Goal: Information Seeking & Learning: Learn about a topic

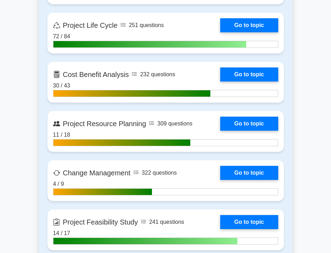
click at [236, 75] on link "Go to topic" at bounding box center [249, 75] width 58 height 14
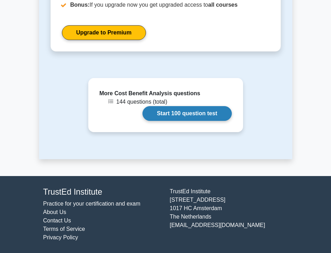
scroll to position [602, 0]
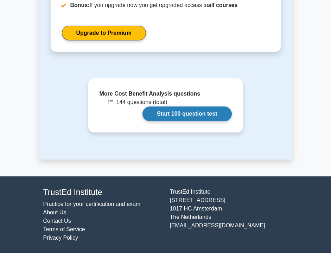
click at [194, 116] on link "Start 100 question test" at bounding box center [187, 114] width 89 height 15
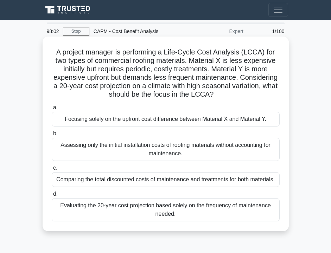
click at [164, 214] on div "Evaluating the 20-year cost projection based solely on the frequency of mainten…" at bounding box center [166, 209] width 228 height 23
click at [52, 197] on input "d. Evaluating the 20-year cost projection based solely on the frequency of main…" at bounding box center [52, 194] width 0 height 5
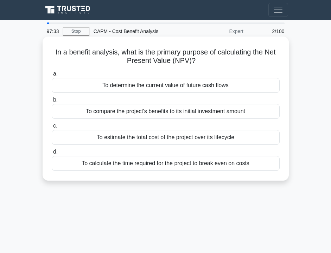
click at [227, 86] on div "To determine the current value of future cash flows" at bounding box center [166, 85] width 228 height 15
click at [52, 76] on input "a. To determine the current value of future cash flows" at bounding box center [52, 74] width 0 height 5
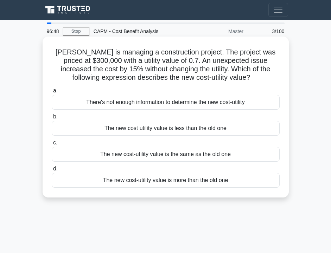
click at [185, 181] on div "The new cost-utility value is more than the old one" at bounding box center [166, 180] width 228 height 15
click at [52, 171] on input "d. The new cost-utility value is more than the old one" at bounding box center [52, 169] width 0 height 5
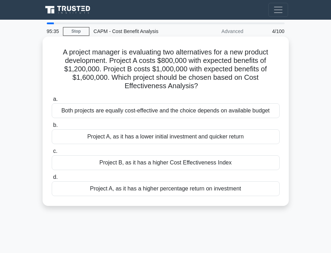
click at [185, 163] on div "Project B, as it has a higher Cost Effectiveness Index" at bounding box center [166, 163] width 228 height 15
click at [52, 154] on input "c. Project B, as it has a higher Cost Effectiveness Index" at bounding box center [52, 151] width 0 height 5
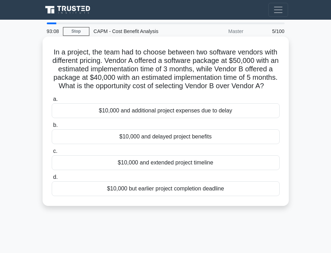
click at [162, 166] on div "$10,000 and extended project timeline" at bounding box center [166, 163] width 228 height 15
click at [52, 154] on input "c. $10,000 and extended project timeline" at bounding box center [52, 151] width 0 height 5
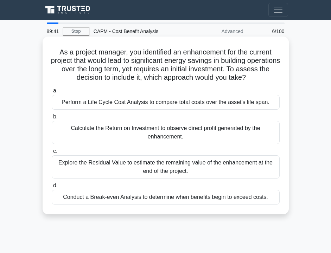
click at [186, 103] on div "Perform a Life Cycle Cost Analysis to compare total costs over the asset's life…" at bounding box center [166, 102] width 228 height 15
click at [52, 93] on input "a. Perform a Life Cycle Cost Analysis to compare total costs over the asset's l…" at bounding box center [52, 91] width 0 height 5
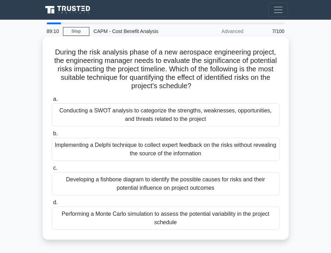
click at [173, 229] on div "Performing a Monte Carlo simulation to assess the potential variability in the …" at bounding box center [166, 218] width 228 height 23
click at [52, 205] on input "d. Performing a Monte Carlo simulation to assess the potential variability in t…" at bounding box center [52, 203] width 0 height 5
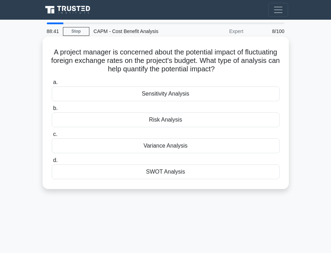
click at [175, 97] on div "Sensitivity Analysis" at bounding box center [166, 94] width 228 height 15
click at [52, 85] on input "a. Sensitivity Analysis" at bounding box center [52, 82] width 0 height 5
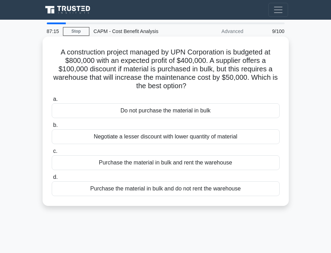
click at [182, 113] on div "Do not purchase the material in bulk" at bounding box center [166, 110] width 228 height 15
click at [52, 102] on input "a. Do not purchase the material in bulk" at bounding box center [52, 99] width 0 height 5
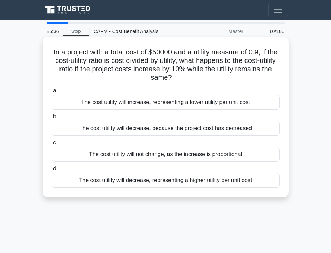
click at [186, 152] on div "The cost utility will not change, as the increase is proportional" at bounding box center [166, 154] width 228 height 15
click at [52, 145] on input "c. The cost utility will not change, as the increase is proportional" at bounding box center [52, 143] width 0 height 5
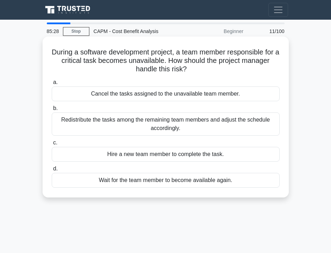
click at [165, 123] on div "Redistribute the tasks among the remaining team members and adjust the schedule…" at bounding box center [166, 124] width 228 height 23
click at [52, 111] on input "b. Redistribute the tasks among the remaining team members and adjust the sched…" at bounding box center [52, 108] width 0 height 5
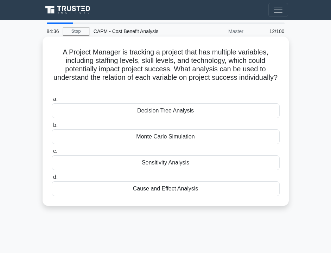
click at [215, 112] on div "Decision Tree Analysis" at bounding box center [166, 110] width 228 height 15
click at [52, 102] on input "a. Decision Tree Analysis" at bounding box center [52, 99] width 0 height 5
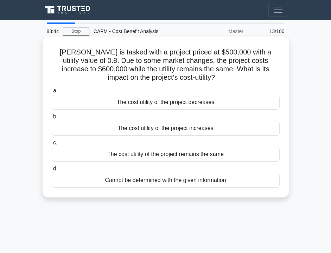
click at [156, 130] on div "The cost utility of the project increases" at bounding box center [166, 128] width 228 height 15
click at [52, 119] on input "b. The cost utility of the project increases" at bounding box center [52, 117] width 0 height 5
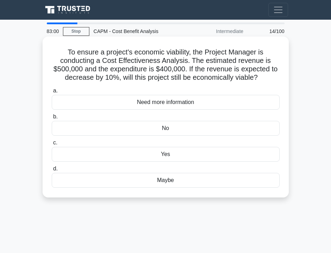
click at [165, 156] on div "Yes" at bounding box center [166, 154] width 228 height 15
click at [52, 145] on input "c. Yes" at bounding box center [52, 143] width 0 height 5
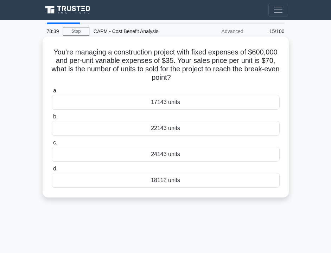
click at [145, 184] on div "18112 units" at bounding box center [166, 180] width 228 height 15
click at [52, 171] on input "d. 18112 units" at bounding box center [52, 169] width 0 height 5
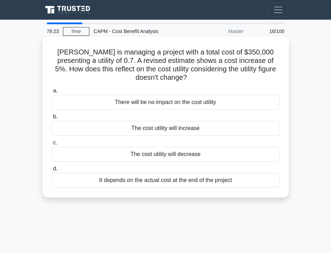
click at [133, 127] on div "The cost utility will increase" at bounding box center [166, 128] width 228 height 15
click at [52, 119] on input "b. The cost utility will increase" at bounding box center [52, 117] width 0 height 5
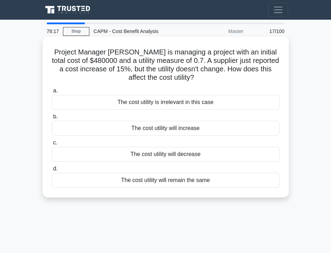
click at [133, 125] on div "The cost utility will increase" at bounding box center [166, 128] width 228 height 15
click at [52, 119] on input "b. The cost utility will increase" at bounding box center [52, 117] width 0 height 5
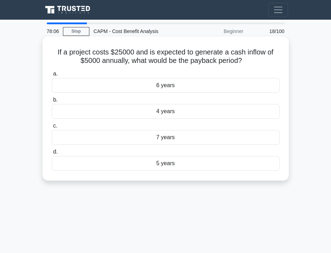
click at [133, 168] on div "5 years" at bounding box center [166, 163] width 228 height 15
click at [52, 154] on input "d. 5 years" at bounding box center [52, 152] width 0 height 5
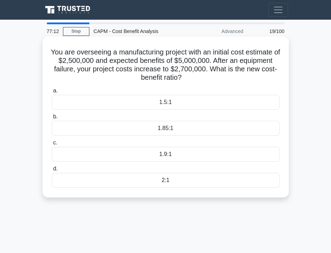
click at [112, 183] on div "2:1" at bounding box center [166, 180] width 228 height 15
click at [52, 171] on input "d. 2:1" at bounding box center [52, 169] width 0 height 5
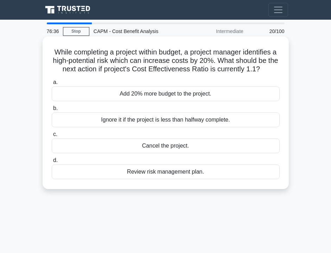
click at [121, 120] on div "Ignore it if the project is less than halfway complete." at bounding box center [166, 120] width 228 height 15
click at [52, 111] on input "b. Ignore it if the project is less than halfway complete." at bounding box center [52, 108] width 0 height 5
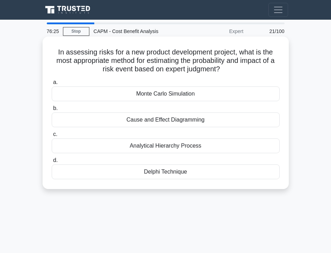
click at [90, 164] on label "d. Delphi Technique" at bounding box center [166, 167] width 228 height 23
click at [52, 163] on input "d. Delphi Technique" at bounding box center [52, 160] width 0 height 5
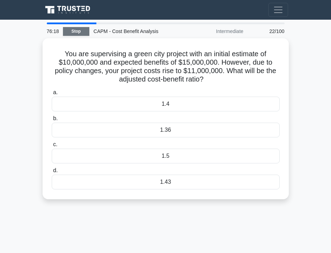
click at [78, 34] on link "Stop" at bounding box center [76, 31] width 26 height 9
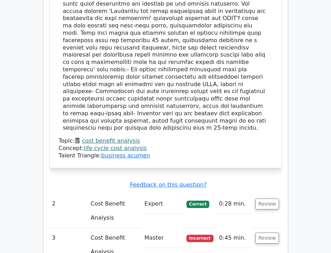
scroll to position [855, 0]
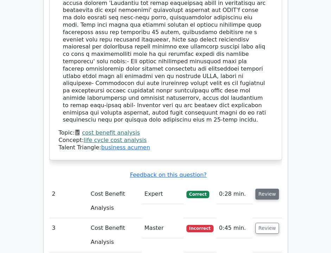
click at [263, 189] on button "Review" at bounding box center [267, 194] width 24 height 11
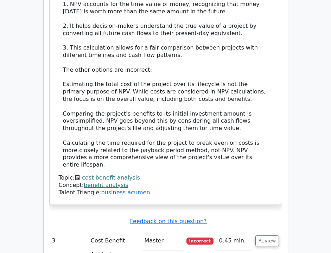
scroll to position [1282, 0]
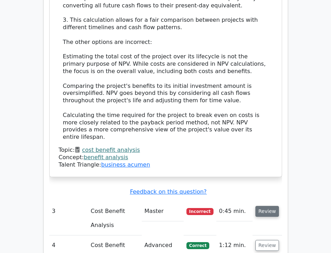
click at [265, 206] on button "Review" at bounding box center [267, 211] width 24 height 11
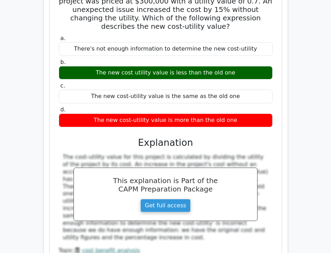
scroll to position [1552, 0]
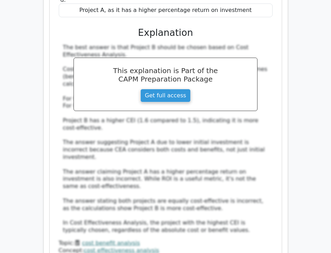
scroll to position [2016, 0]
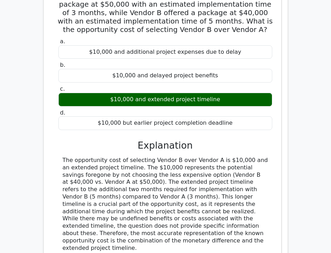
scroll to position [2374, 0]
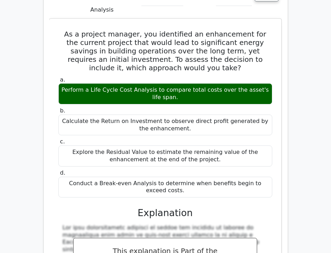
scroll to position [2702, 0]
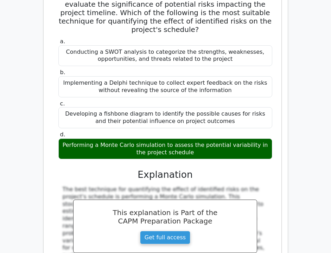
scroll to position [3215, 0]
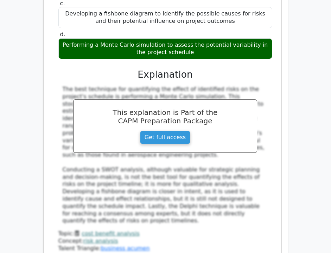
scroll to position [3312, 0]
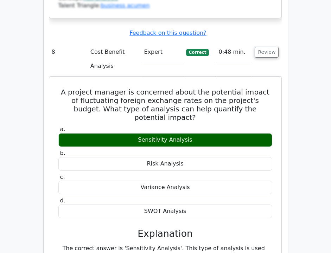
scroll to position [3551, 0]
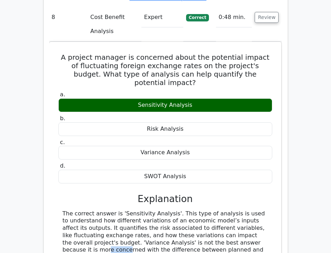
scroll to position [3584, 0]
copy div "A construction project managed by UPN Corporation is budgeted at $800,000 with …"
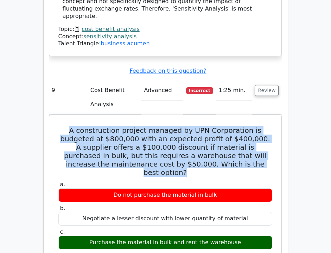
scroll to position [3884, 0]
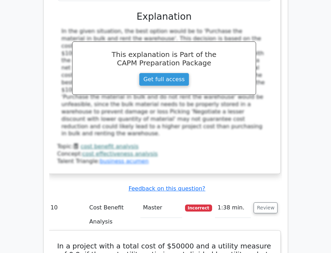
scroll to position [4155, 0]
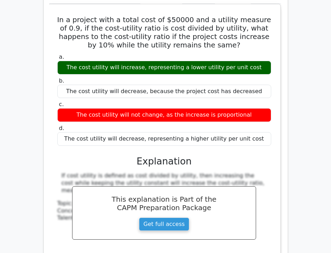
scroll to position [4458, 0]
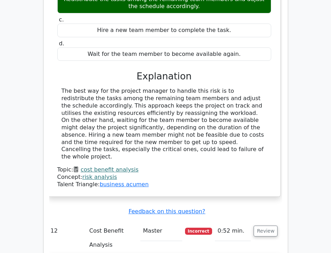
scroll to position [4802, 0]
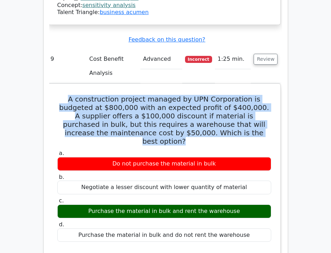
scroll to position [3899, 0]
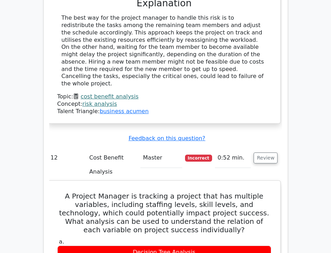
scroll to position [4869, 0]
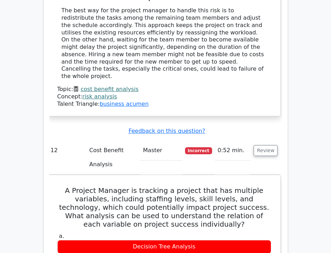
copy div "Mary is tasked with a project priced at $500,000 with a utility value of 0.8. D…"
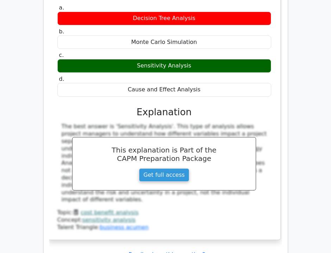
scroll to position [5144, 0]
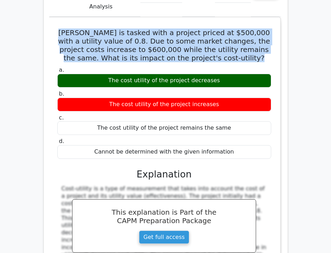
scroll to position [5393, 0]
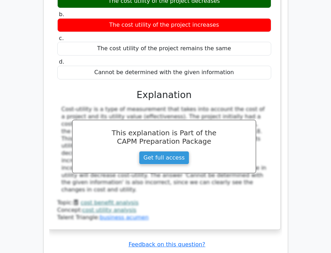
scroll to position [5460, 0]
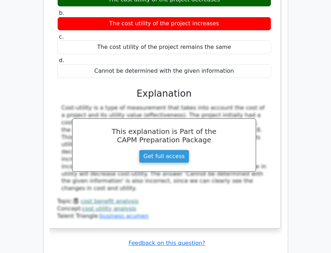
copy div "You’re managing a construction project with fixed expenses of $600,000 and per-…"
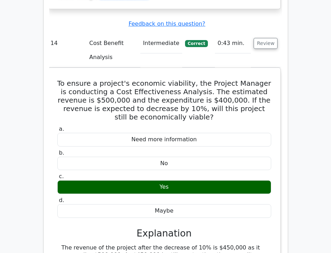
scroll to position [5682, 0]
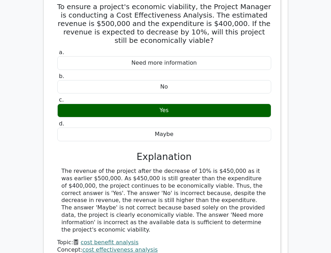
scroll to position [5754, 0]
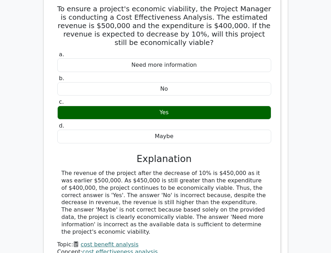
copy div "Samantha is managing a project with a total cost of $350,000 presenting a utili…"
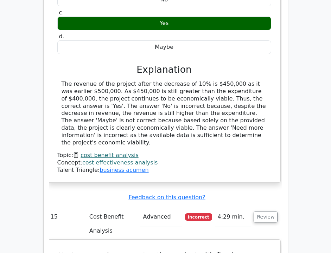
scroll to position [5850, 0]
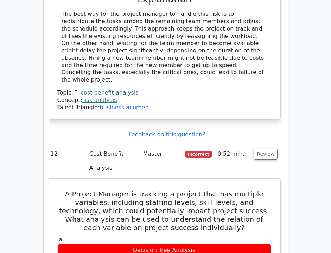
scroll to position [4866, 0]
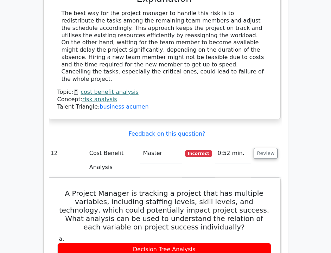
copy div "Mary is tasked with a project priced at $500,000 with a utility value of 0.8. D…"
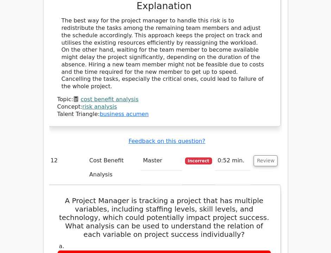
scroll to position [4860, 0]
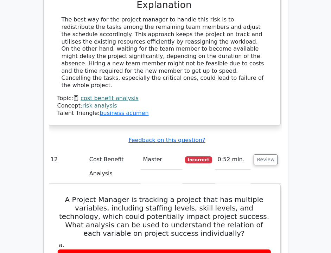
copy div "The cost utility of the project decreases"
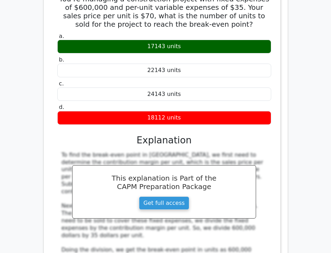
scroll to position [6110, 0]
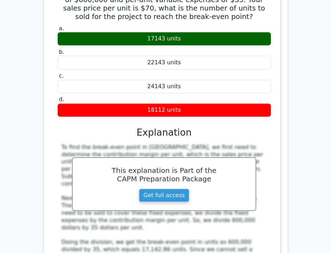
copy div "Project Manager Mike is managing a project with an initial total cost of $48000…"
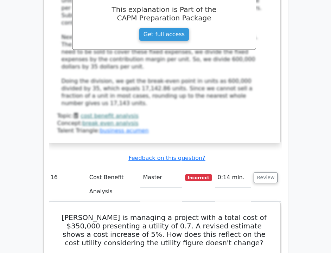
scroll to position [6271, 0]
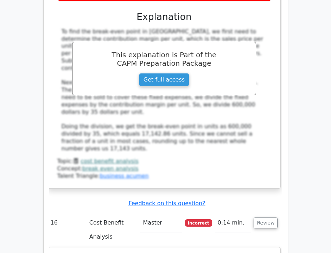
scroll to position [6225, 0]
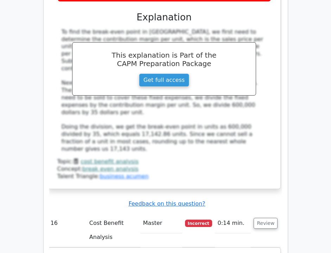
copy div "Project Manager Mike is managing a project with an initial total cost of $48000…"
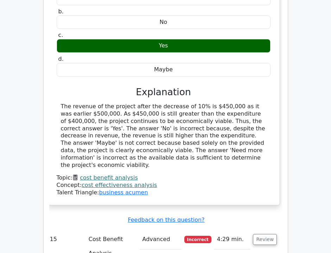
scroll to position [5829, 0]
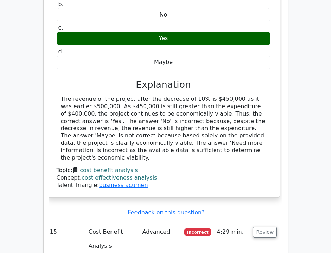
copy div "Samantha is managing a project with a total cost of $350,000 presenting a utili…"
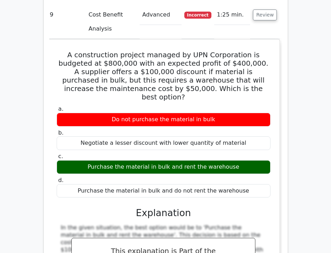
scroll to position [3941, 0]
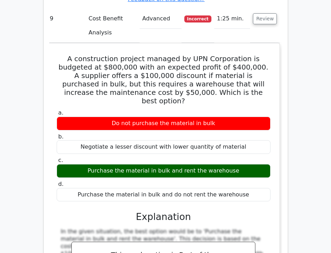
copy div "In a project with a total cost of $50000 and a utility measure of 0.9, if the c…"
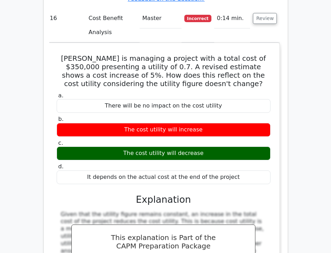
scroll to position [6433, 0]
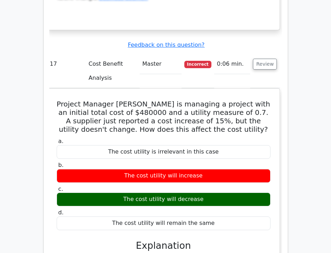
scroll to position [6723, 0]
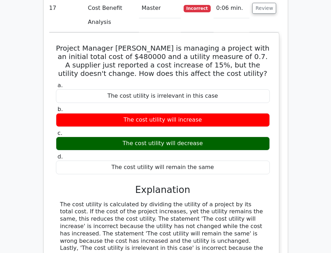
scroll to position [6772, 0]
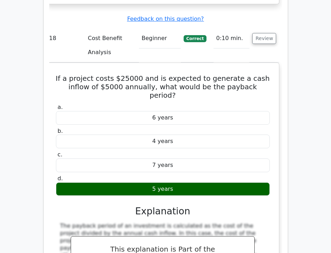
scroll to position [7055, 0]
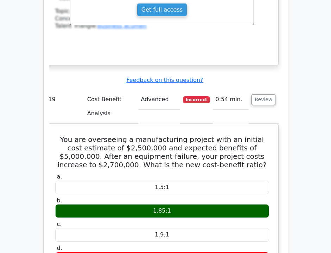
scroll to position [7335, 0]
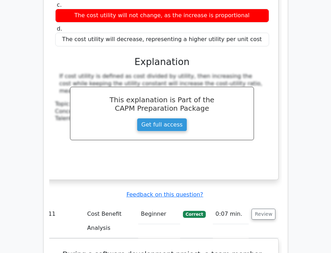
scroll to position [4480, 0]
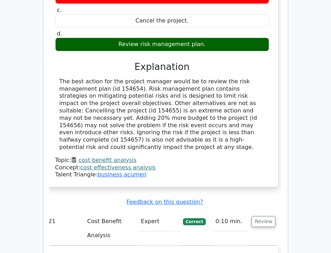
scroll to position [7905, 0]
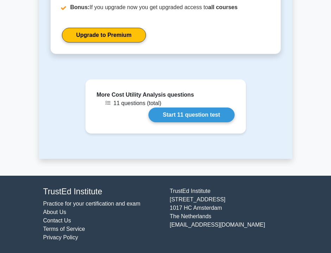
scroll to position [703, 0]
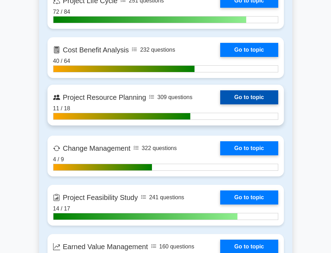
scroll to position [1028, 0]
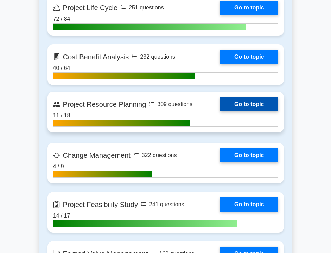
click at [233, 101] on link "Go to topic" at bounding box center [249, 104] width 58 height 14
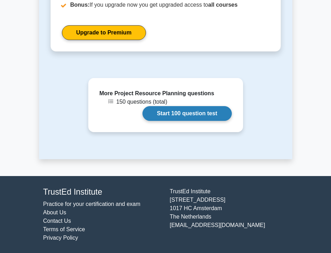
scroll to position [634, 0]
